Goal: Task Accomplishment & Management: Use online tool/utility

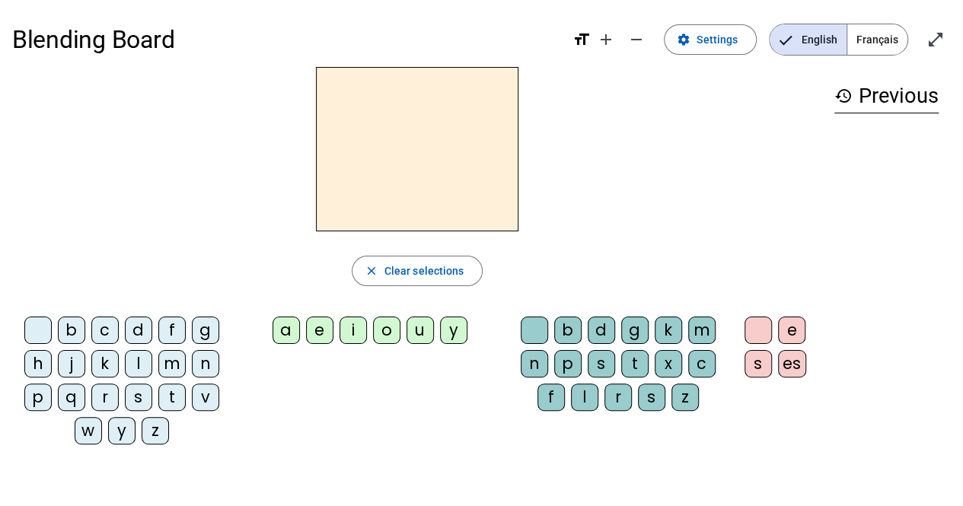
click at [75, 331] on div "b" at bounding box center [71, 330] width 27 height 27
click at [320, 340] on div "e" at bounding box center [319, 330] width 27 height 27
click at [569, 330] on div "b" at bounding box center [567, 330] width 27 height 27
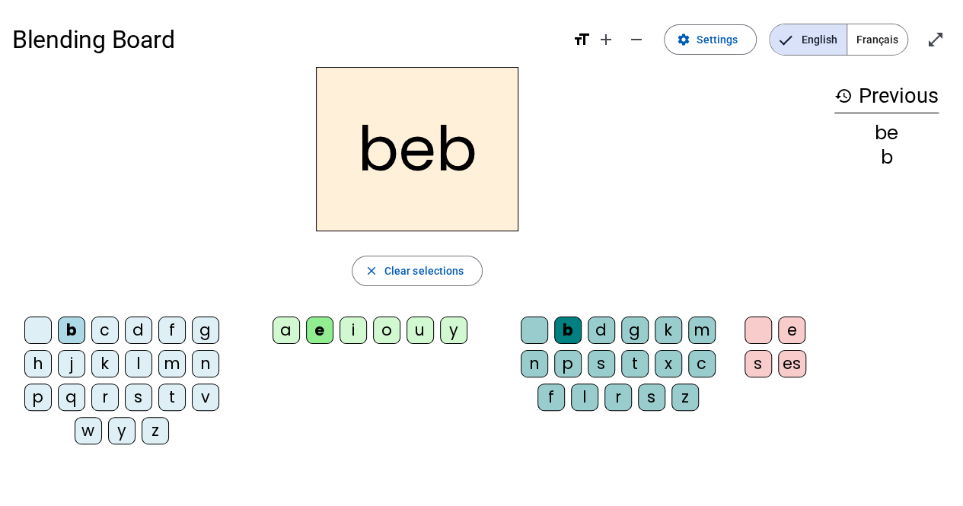
click at [791, 368] on div "es" at bounding box center [792, 363] width 28 height 27
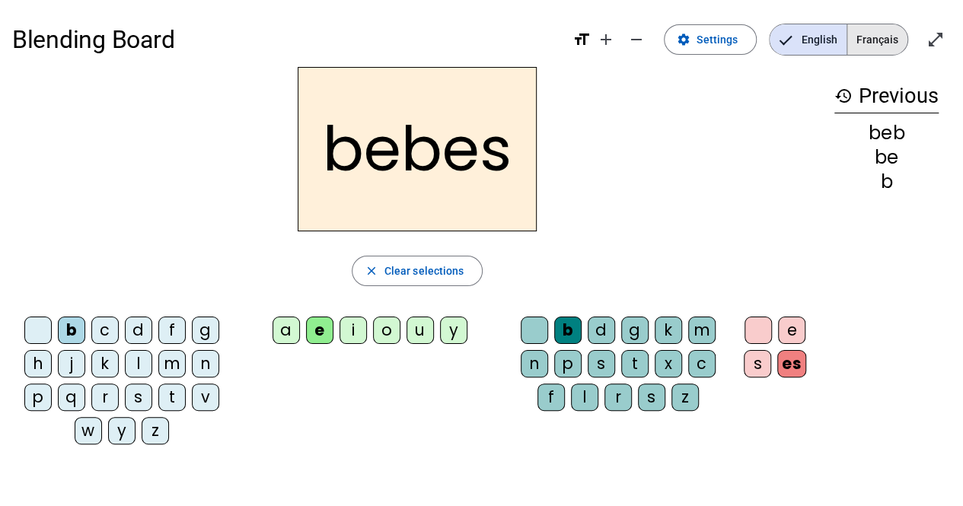
click at [886, 37] on span "Français" at bounding box center [877, 39] width 60 height 30
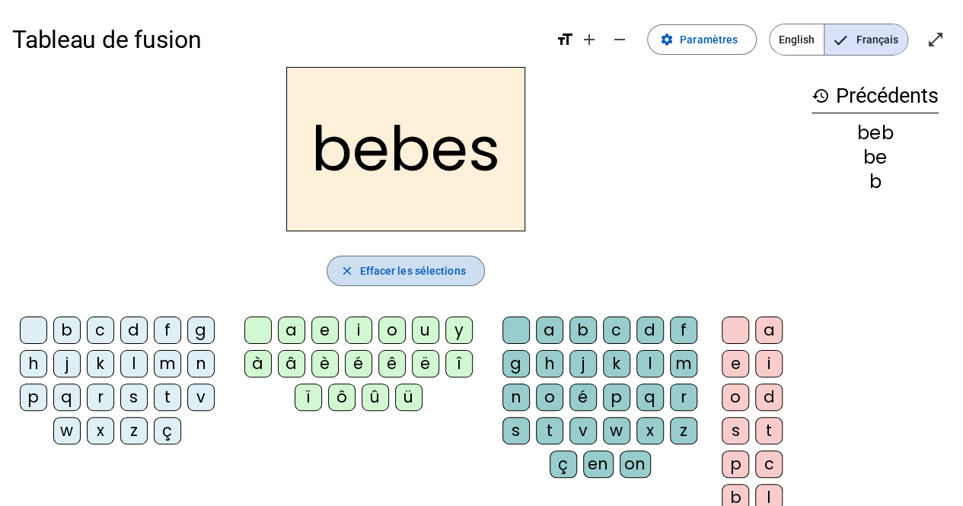
click at [436, 280] on span "button" at bounding box center [405, 271] width 156 height 37
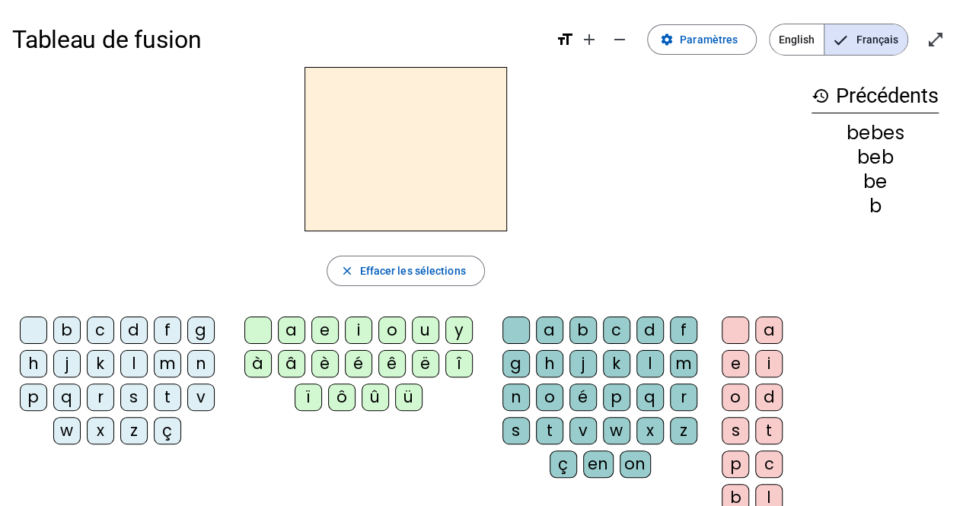
click at [67, 334] on div "b" at bounding box center [66, 330] width 27 height 27
click at [354, 364] on div "é" at bounding box center [358, 363] width 27 height 27
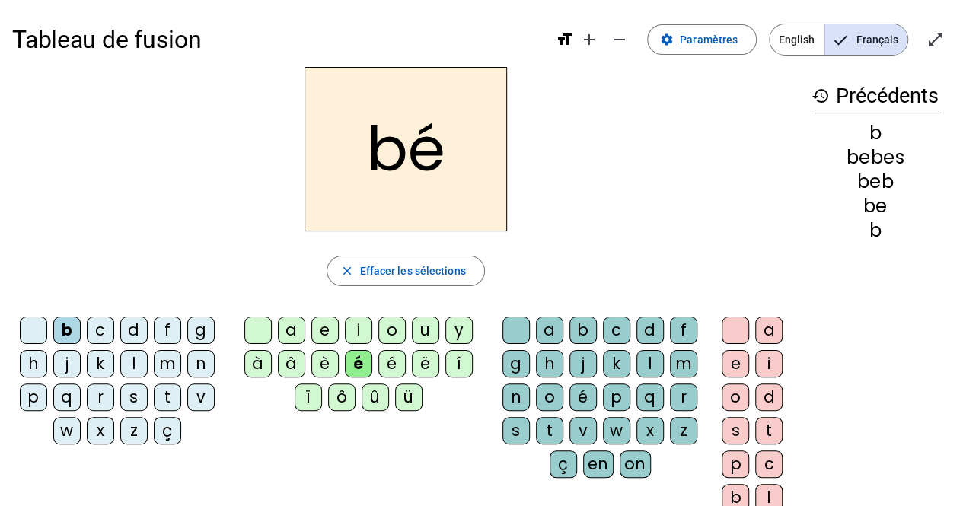
click at [579, 331] on div "b" at bounding box center [582, 330] width 27 height 27
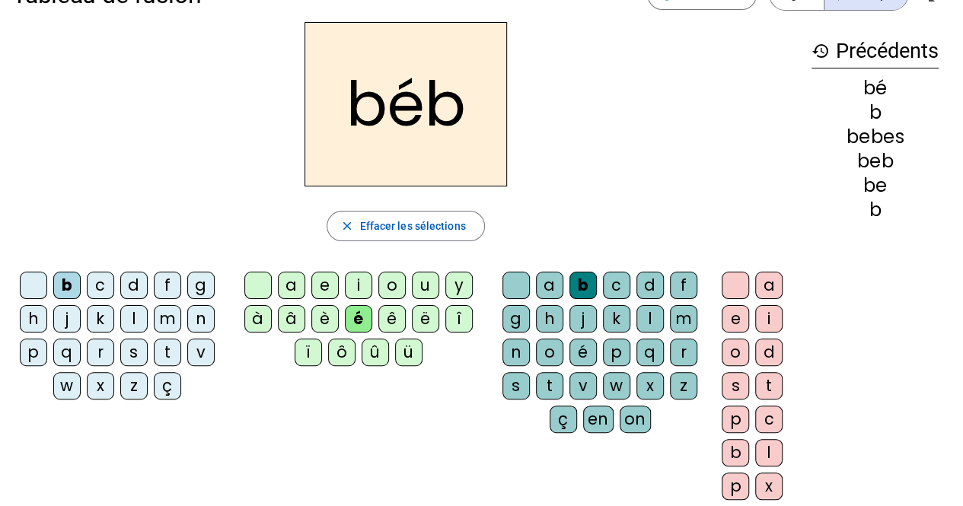
scroll to position [10, 0]
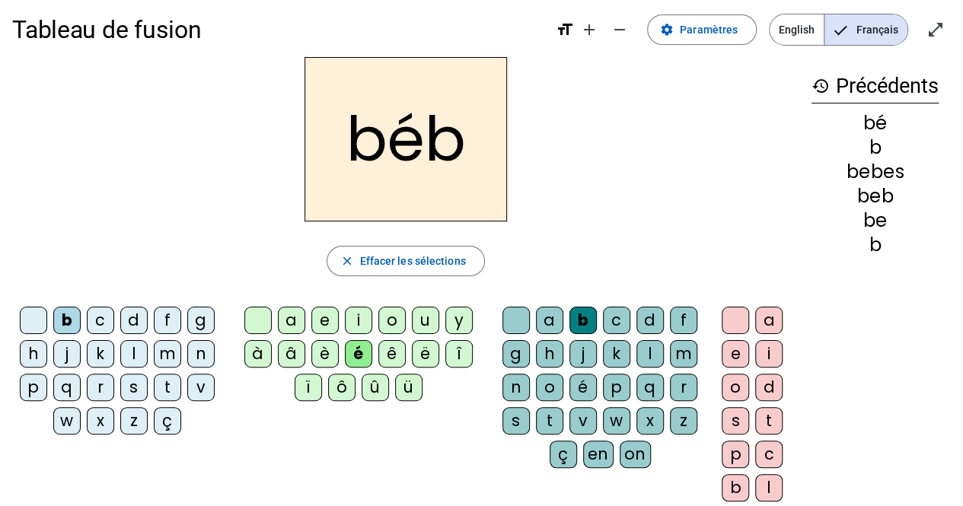
click at [364, 354] on div "é" at bounding box center [358, 353] width 27 height 27
click at [583, 387] on div "é" at bounding box center [582, 387] width 27 height 27
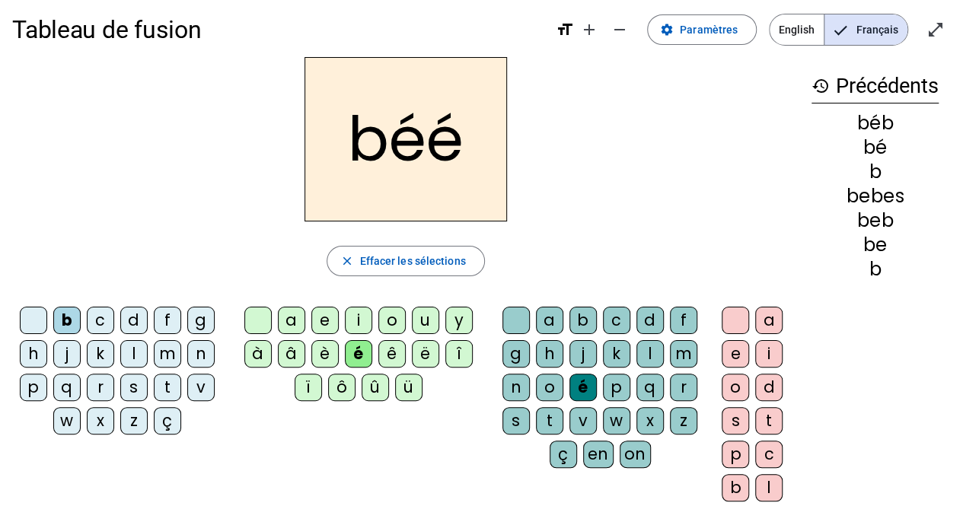
click at [581, 323] on div "b" at bounding box center [582, 320] width 27 height 27
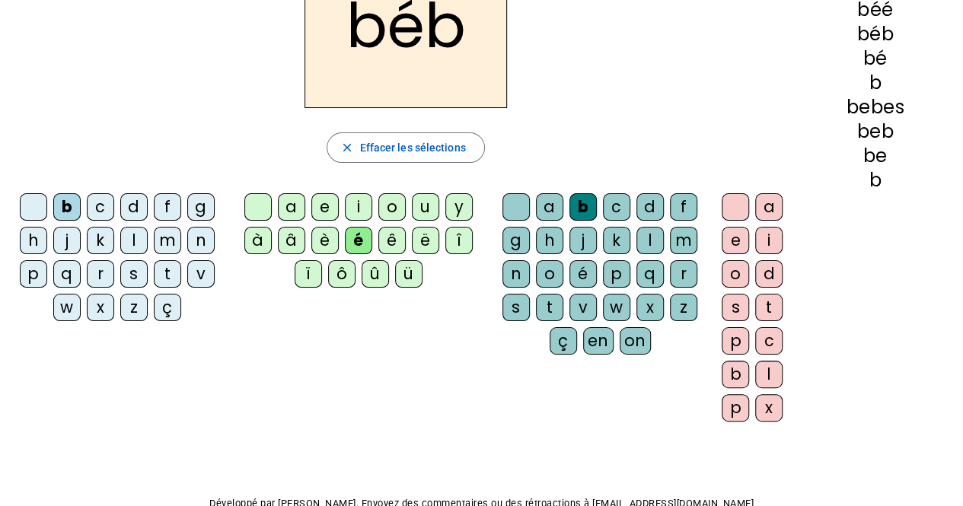
scroll to position [123, 0]
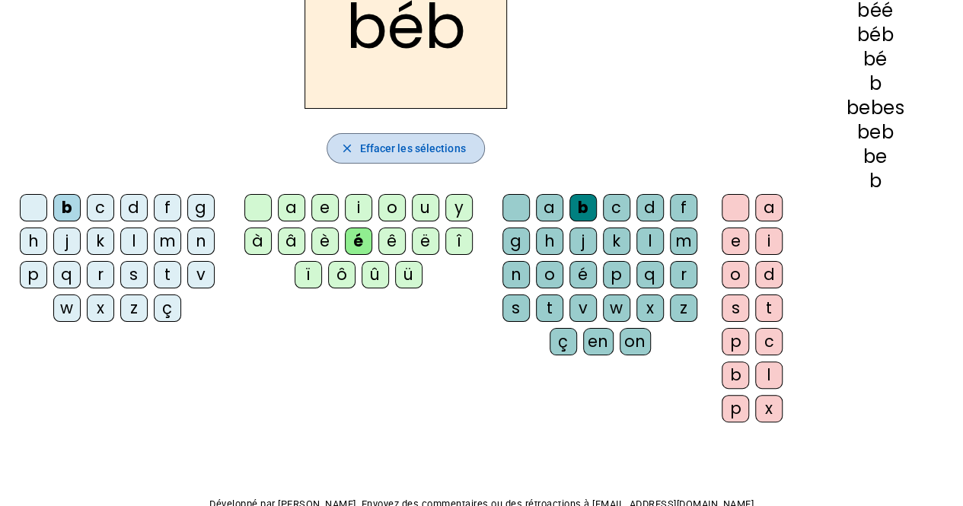
click at [424, 158] on span "button" at bounding box center [405, 148] width 156 height 37
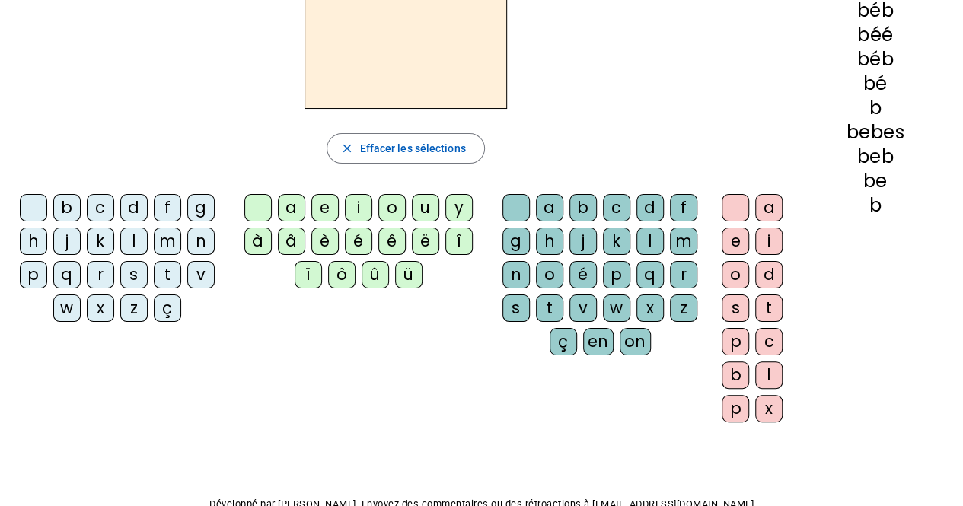
click at [72, 208] on div "b" at bounding box center [66, 207] width 27 height 27
click at [391, 212] on div "o" at bounding box center [391, 207] width 27 height 27
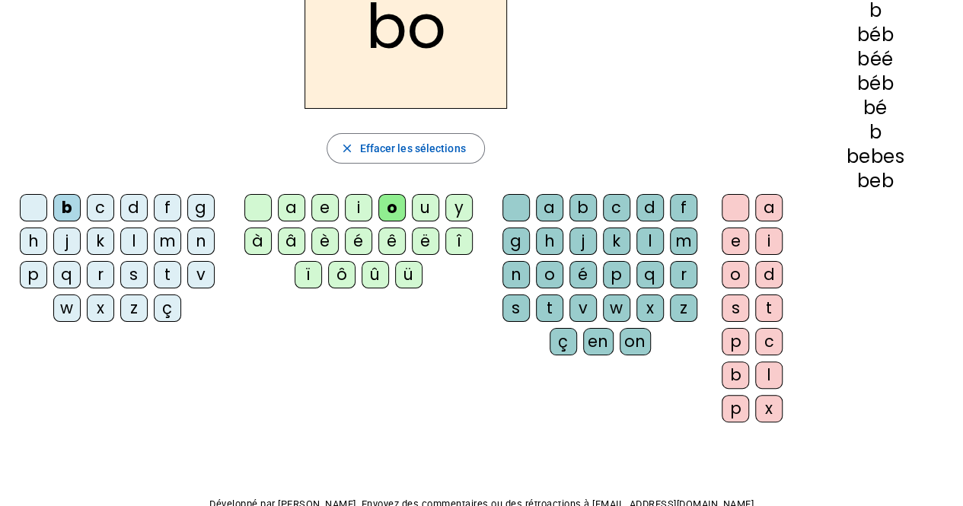
click at [772, 245] on div "i" at bounding box center [768, 241] width 27 height 27
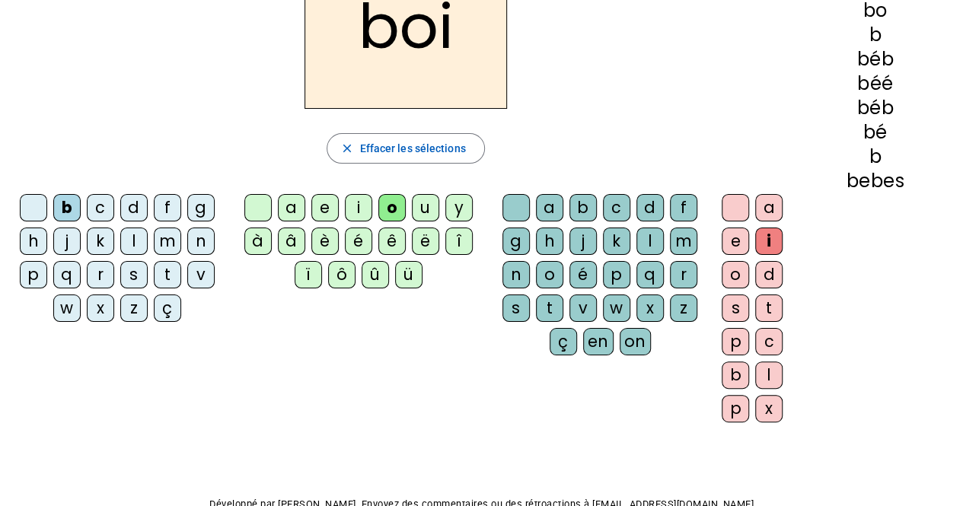
click at [516, 301] on div "s" at bounding box center [515, 307] width 27 height 27
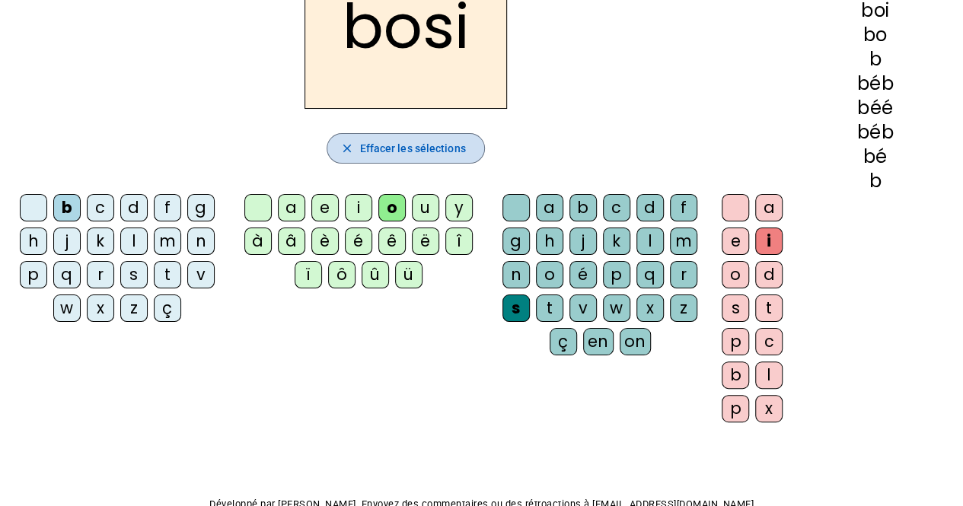
click at [454, 158] on span "button" at bounding box center [405, 148] width 156 height 37
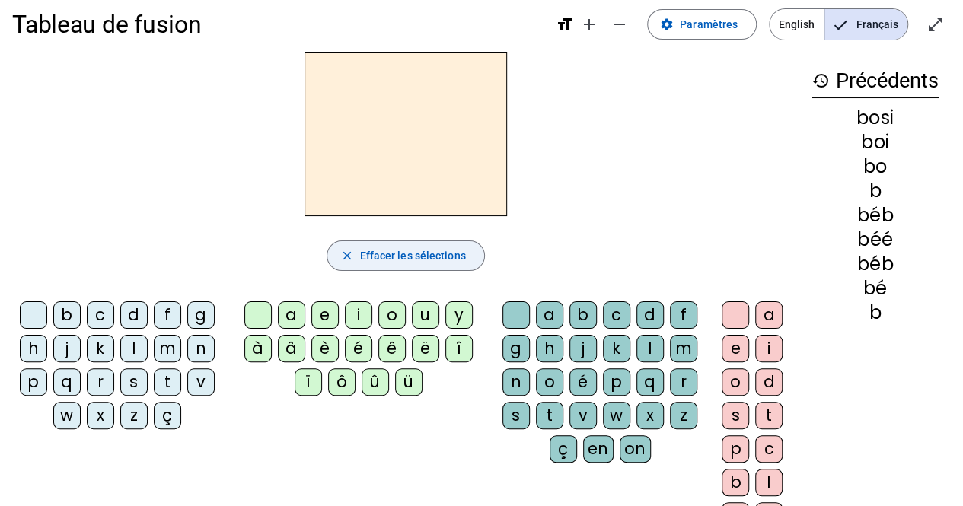
scroll to position [21, 0]
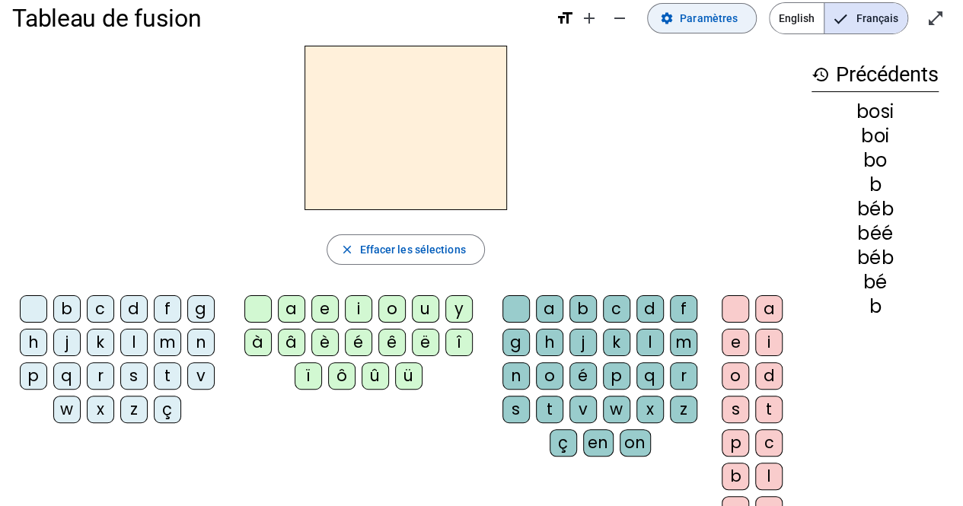
click at [706, 14] on span "Paramètres" at bounding box center [708, 18] width 58 height 18
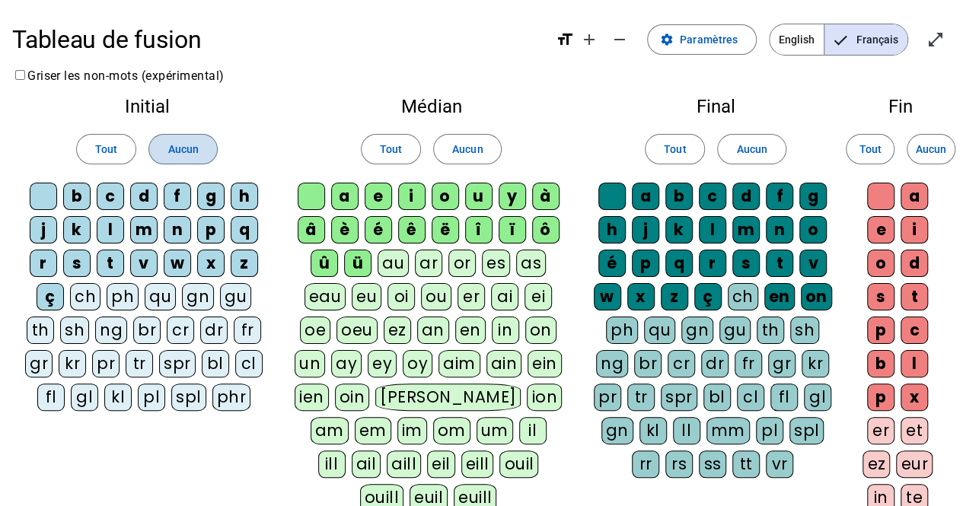
click at [186, 154] on span "Aucun" at bounding box center [182, 149] width 30 height 18
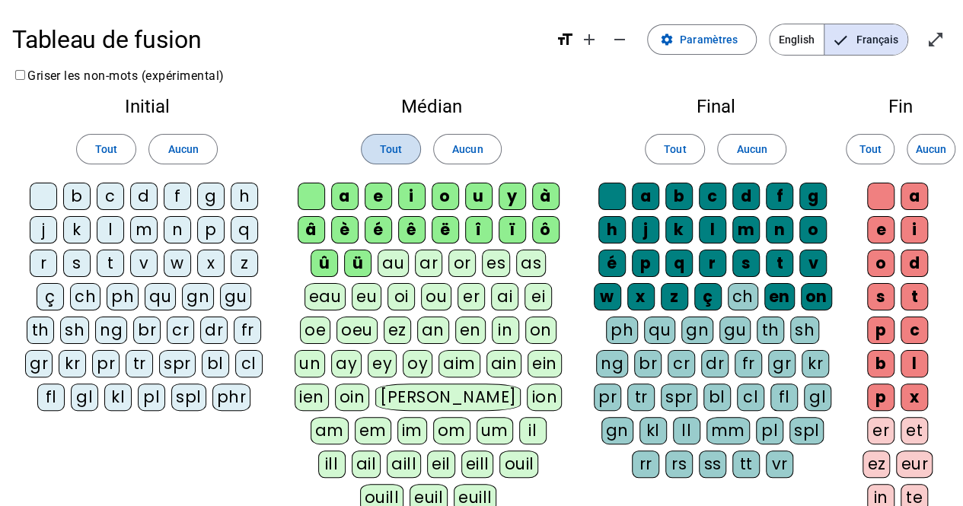
click at [380, 145] on span "Tout" at bounding box center [391, 149] width 22 height 18
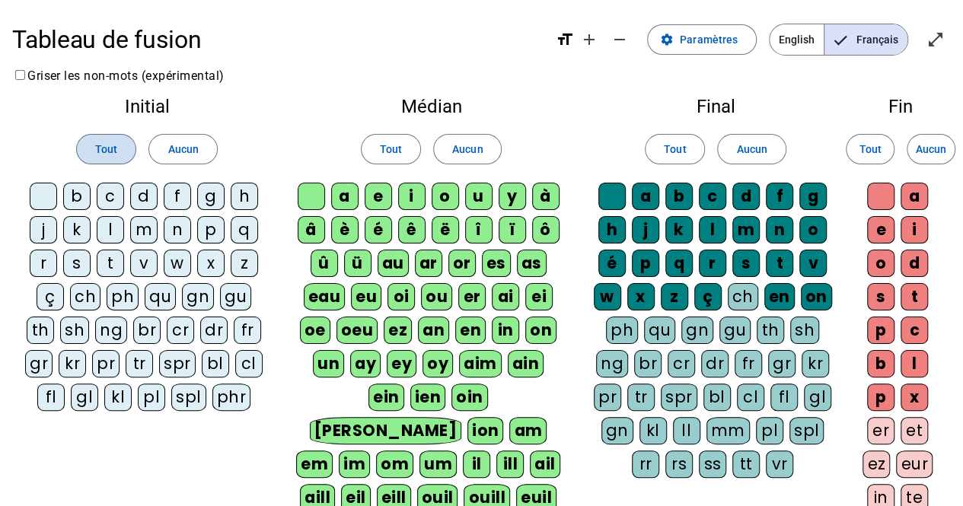
click at [77, 145] on span at bounding box center [106, 149] width 59 height 37
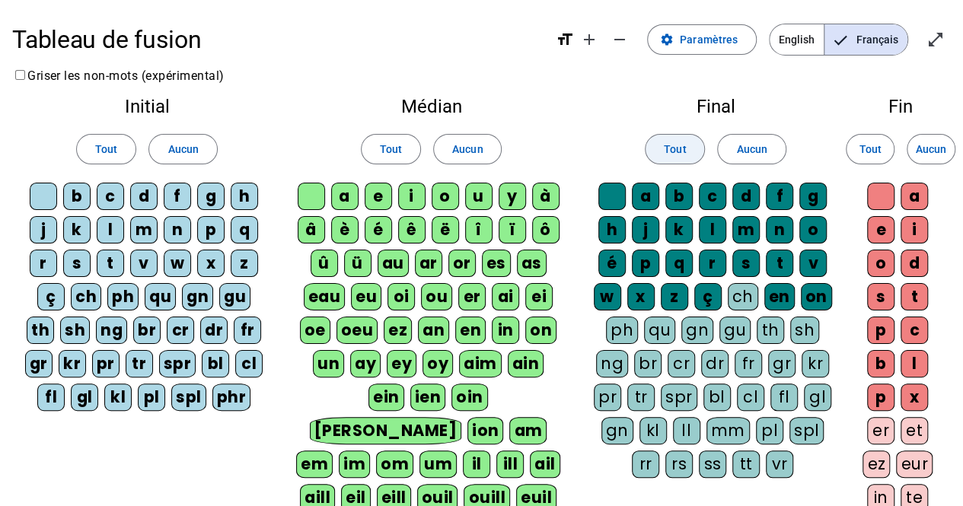
click at [650, 136] on span at bounding box center [674, 149] width 59 height 37
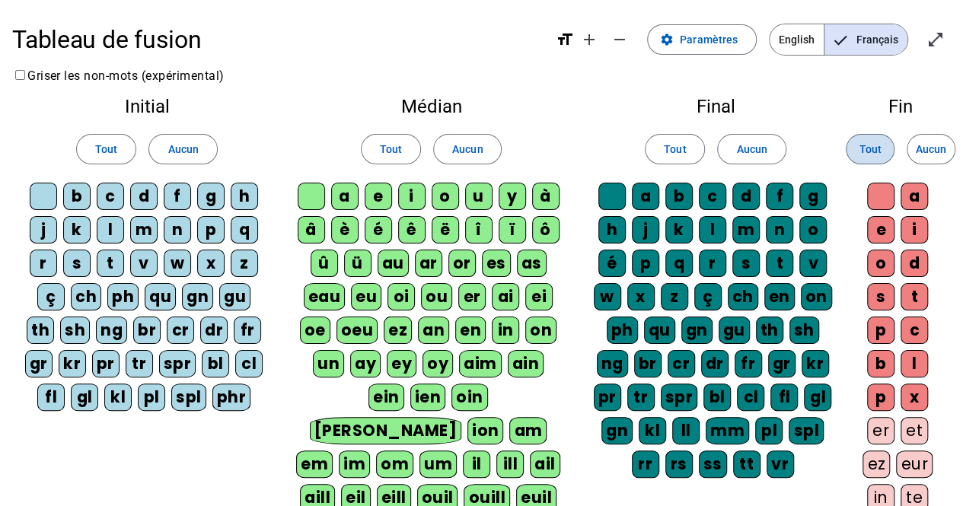
click at [878, 148] on span "Tout" at bounding box center [869, 149] width 22 height 18
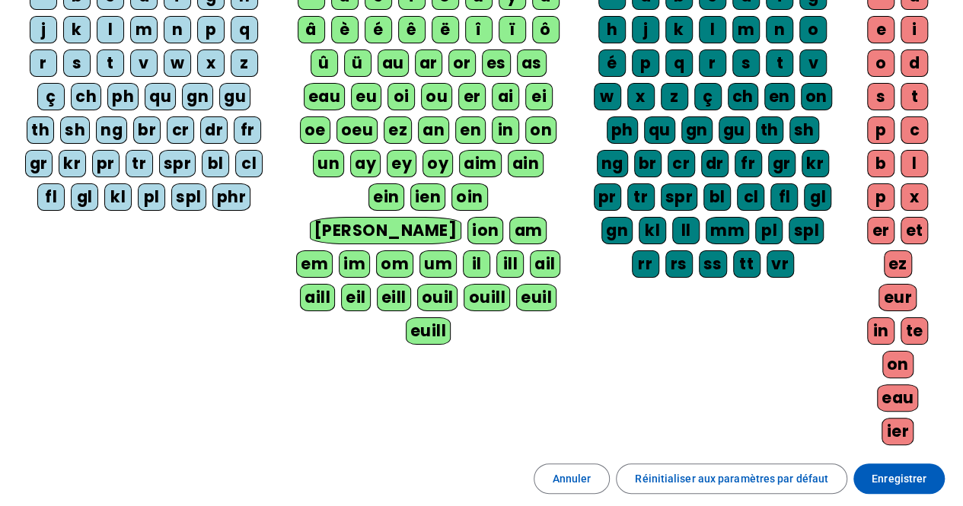
scroll to position [199, 0]
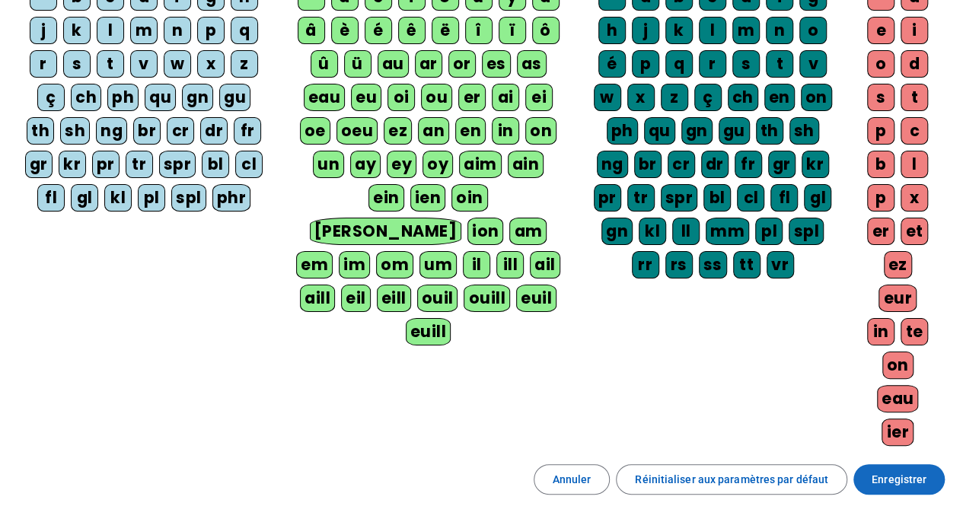
click at [898, 470] on span "Enregistrer" at bounding box center [898, 479] width 55 height 18
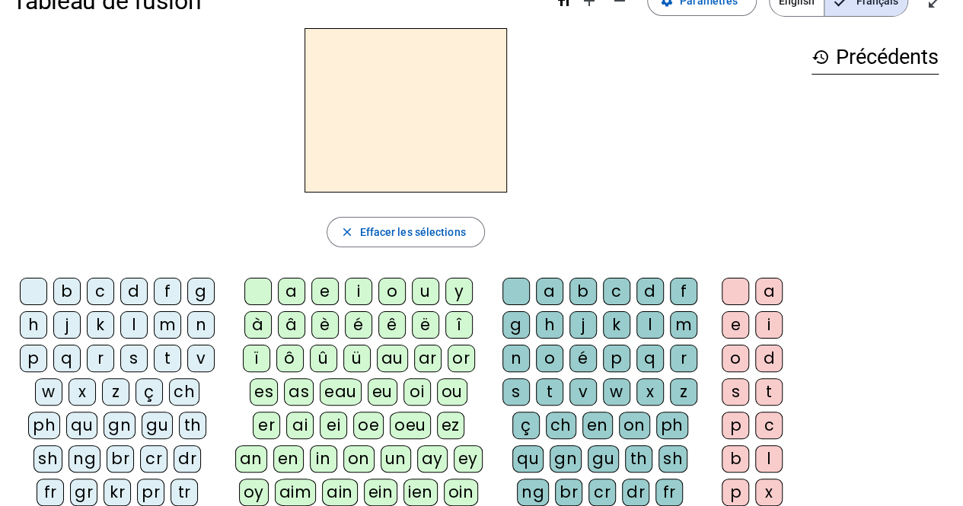
scroll to position [38, 0]
click at [72, 291] on div "b" at bounding box center [66, 291] width 27 height 27
click at [403, 396] on div "oi" at bounding box center [416, 392] width 27 height 27
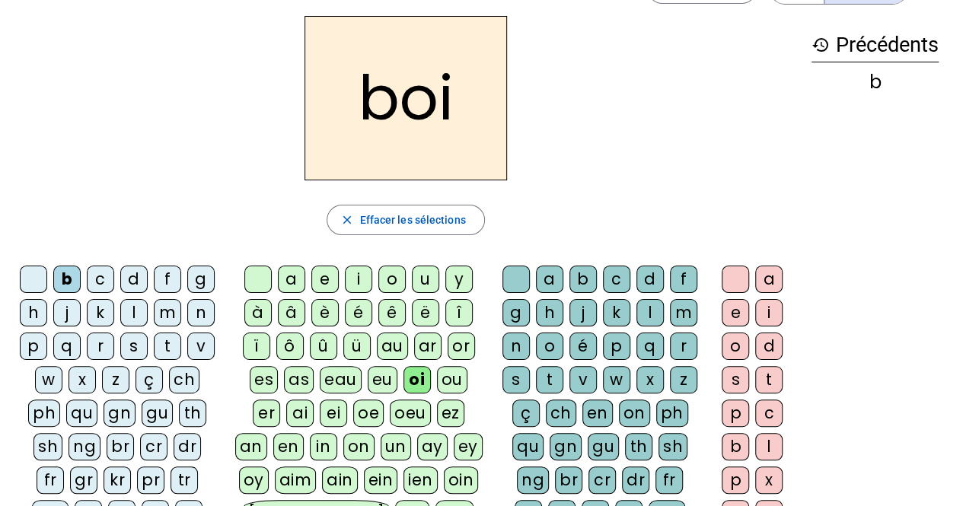
scroll to position [52, 0]
click at [510, 375] on div "s" at bounding box center [515, 378] width 27 height 27
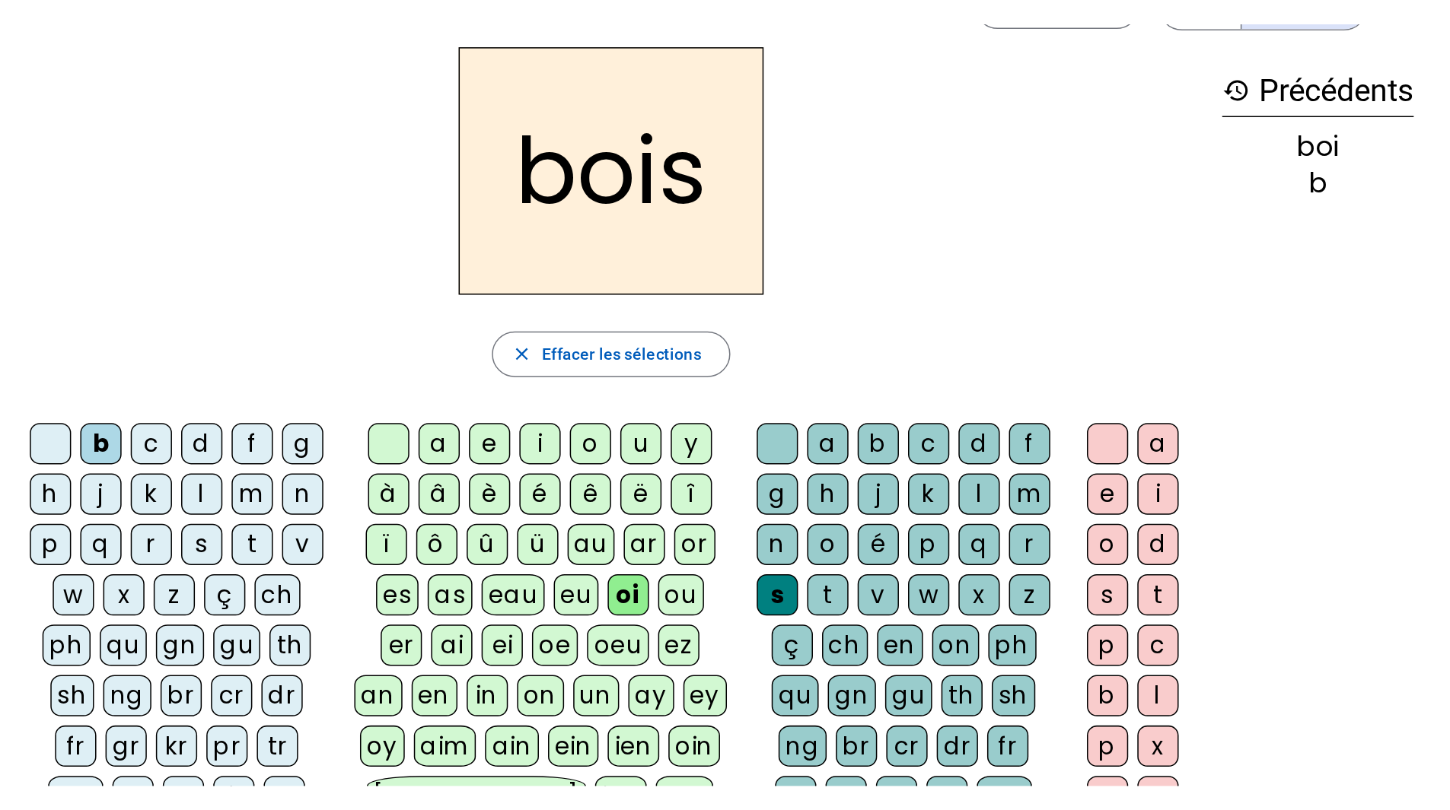
scroll to position [0, 0]
